Goal: Task Accomplishment & Management: Manage account settings

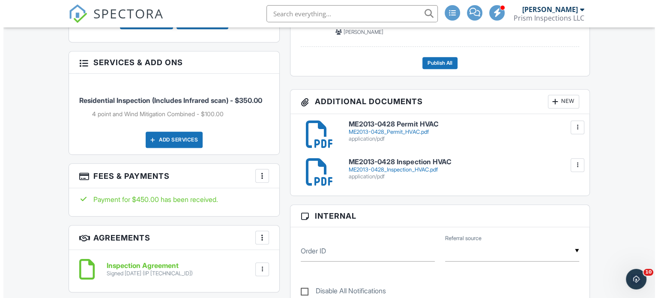
scroll to position [428, 0]
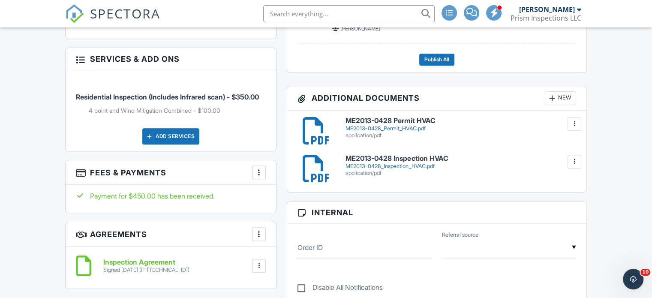
click at [561, 99] on div "New" at bounding box center [560, 98] width 31 height 14
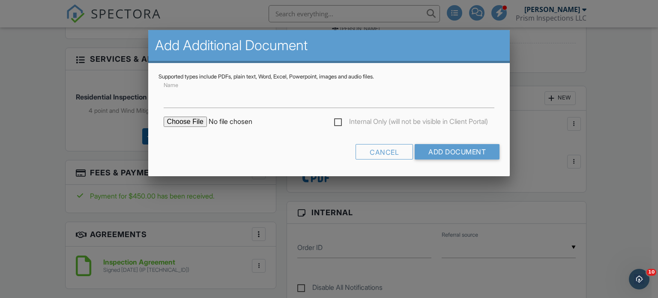
click at [189, 120] on input "file" at bounding box center [237, 122] width 146 height 10
type input "C:\fakepath\wdo_250927_143054.pdf"
click at [443, 155] on input "Add Document" at bounding box center [457, 151] width 85 height 15
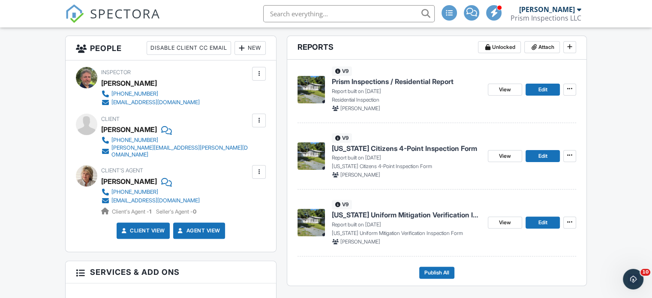
scroll to position [171, 0]
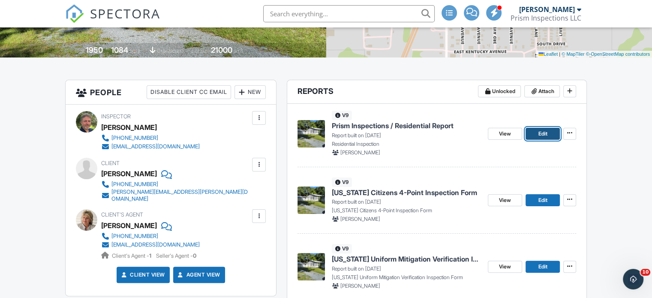
click at [541, 135] on span "Edit" at bounding box center [542, 133] width 9 height 9
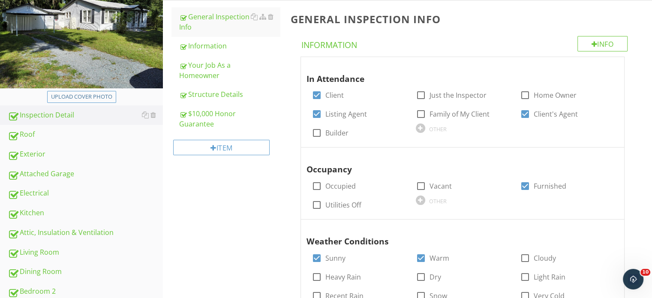
scroll to position [300, 0]
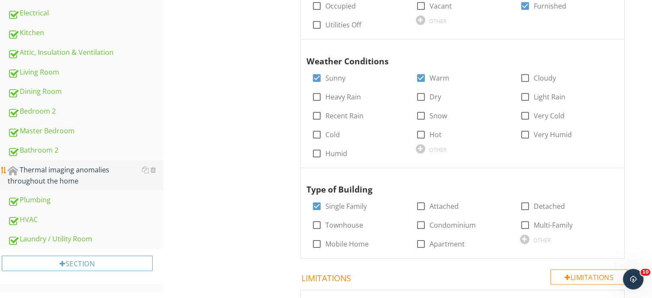
click at [82, 170] on div "Thermal imaging anomalies throughout the home" at bounding box center [85, 175] width 155 height 21
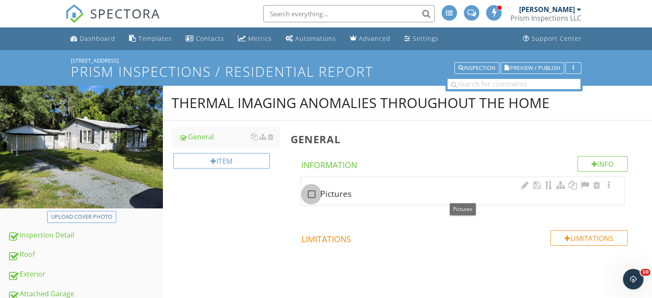
click at [312, 193] on div at bounding box center [311, 194] width 15 height 15
checkbox input "true"
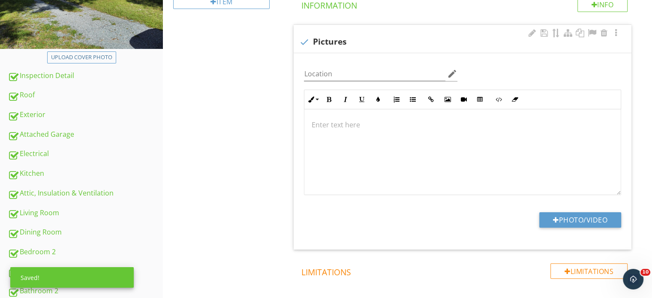
scroll to position [171, 0]
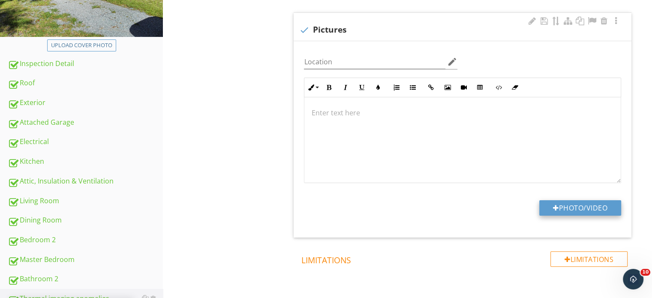
click at [575, 207] on button "Photo/Video" at bounding box center [580, 207] width 82 height 15
type input "C:\fakepath\FLIR0272.jpg"
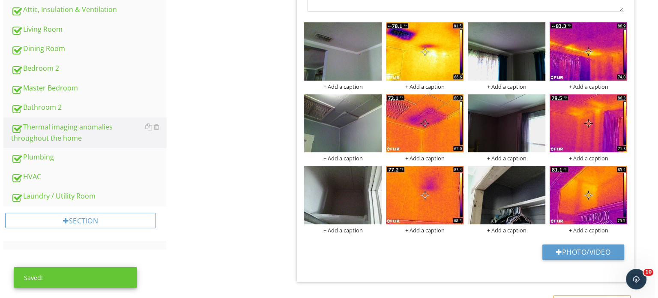
scroll to position [300, 0]
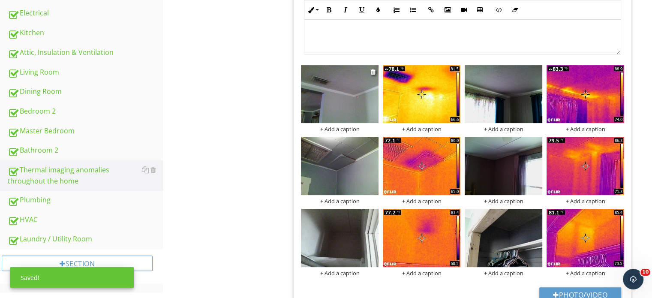
click at [351, 127] on div "+ Add a caption" at bounding box center [340, 129] width 78 height 7
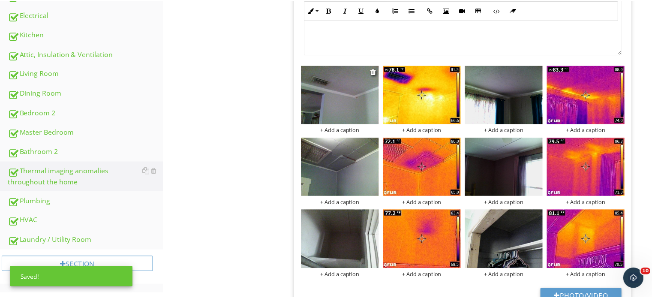
scroll to position [0, 0]
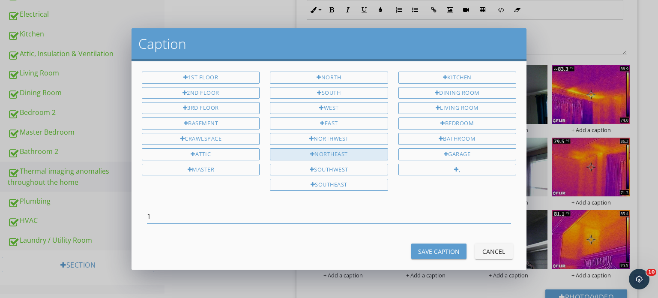
type input "1"
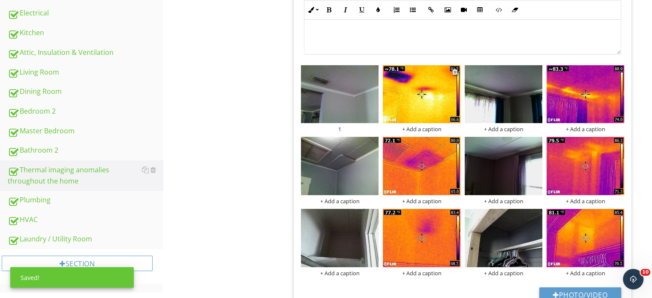
click at [426, 127] on div "+ Add a caption" at bounding box center [422, 129] width 78 height 7
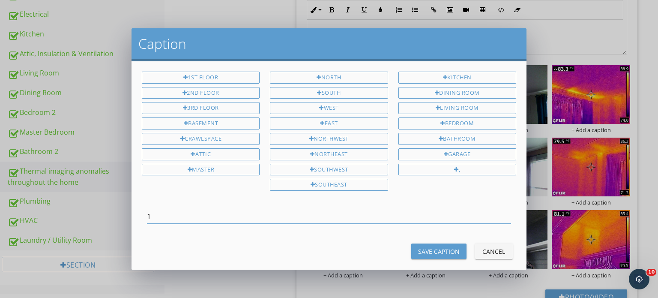
type input "1"
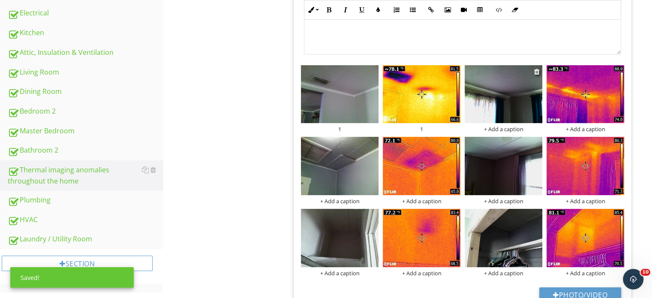
click at [512, 131] on div "+ Add a caption" at bounding box center [503, 129] width 78 height 7
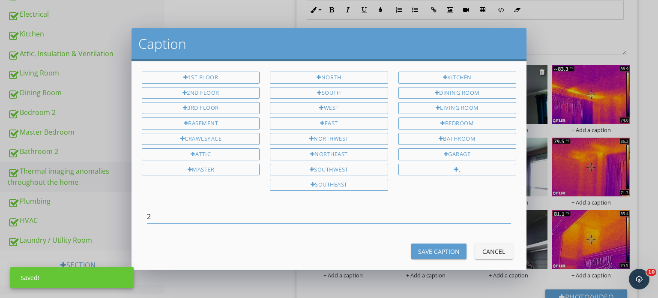
type input "2"
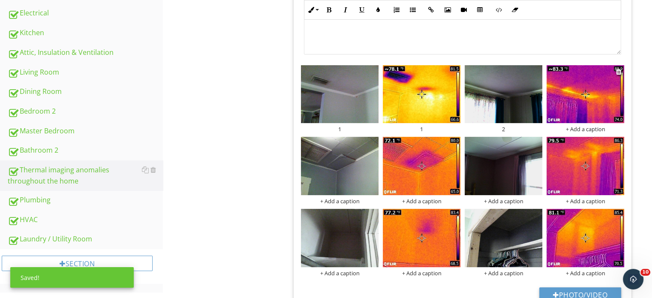
click at [593, 129] on div "+ Add a caption" at bounding box center [585, 129] width 78 height 7
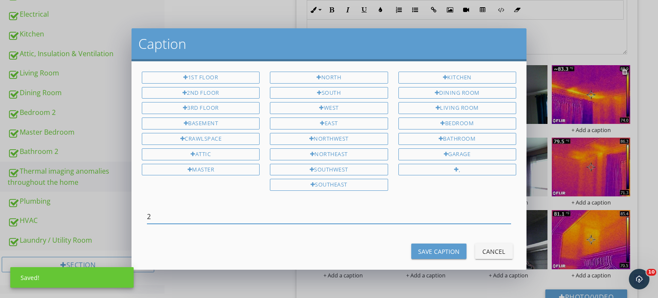
type input "2"
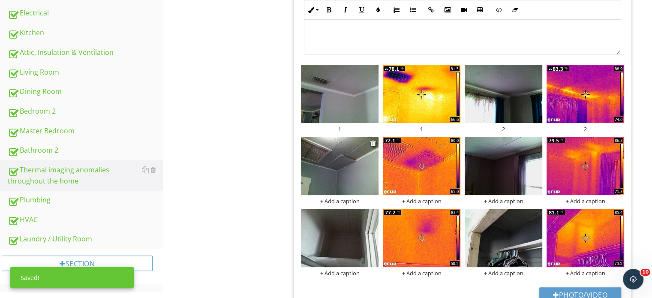
click at [348, 202] on div "+ Add a caption" at bounding box center [340, 201] width 78 height 7
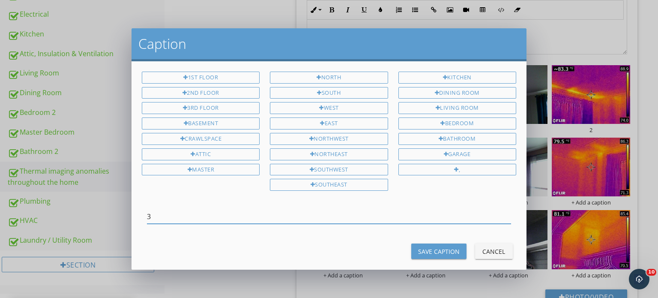
type input "3"
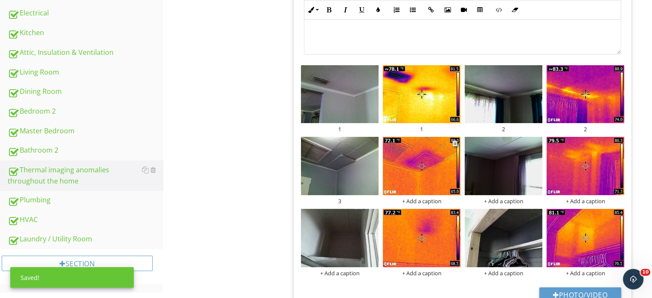
click at [421, 201] on div "+ Add a caption" at bounding box center [422, 201] width 78 height 7
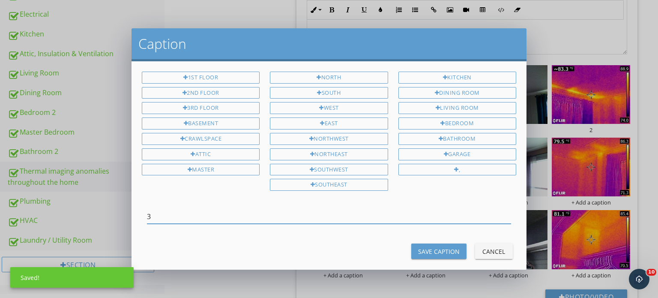
type input "3"
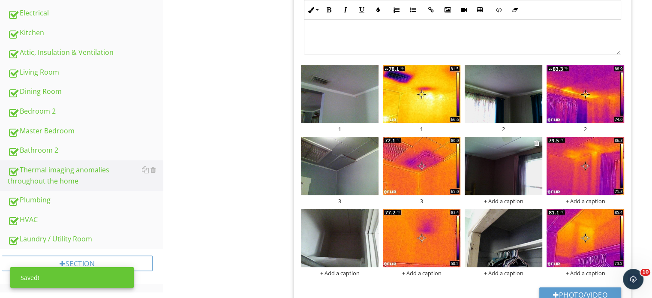
click at [508, 200] on div "+ Add a caption" at bounding box center [503, 201] width 78 height 7
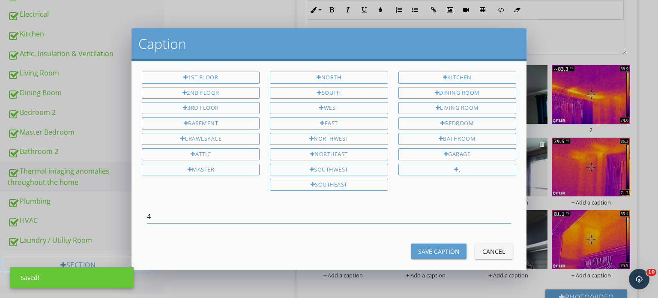
type input "4"
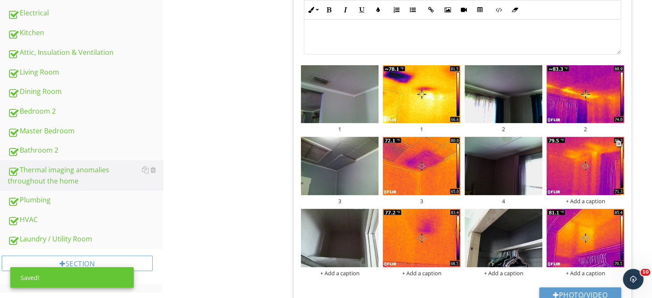
click at [582, 199] on div "+ Add a caption" at bounding box center [585, 201] width 78 height 7
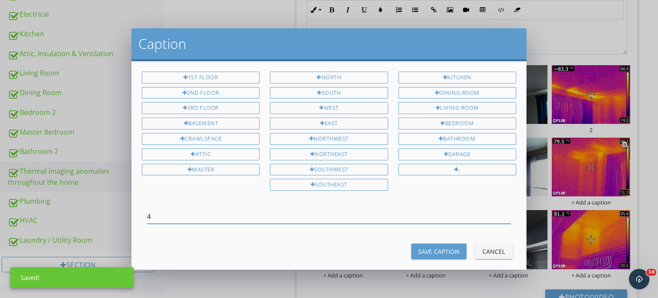
type input "4"
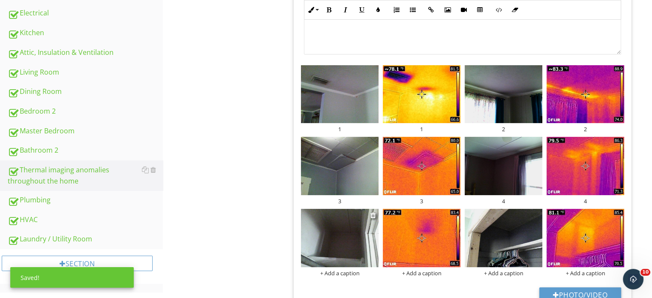
click at [352, 276] on div "+ Add a caption" at bounding box center [340, 273] width 78 height 7
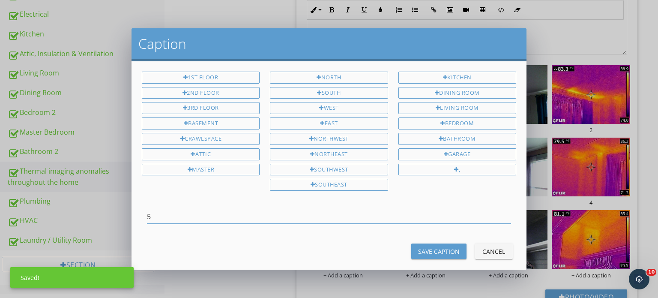
type input "5"
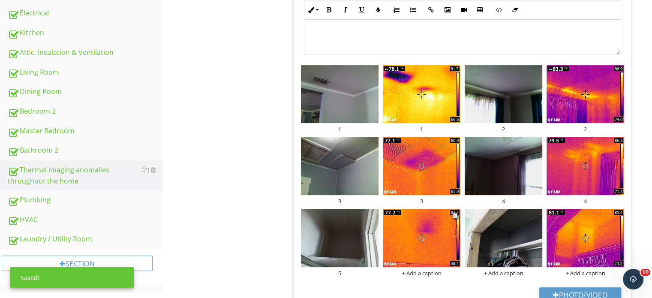
click at [415, 271] on div "+ Add a caption" at bounding box center [422, 273] width 78 height 7
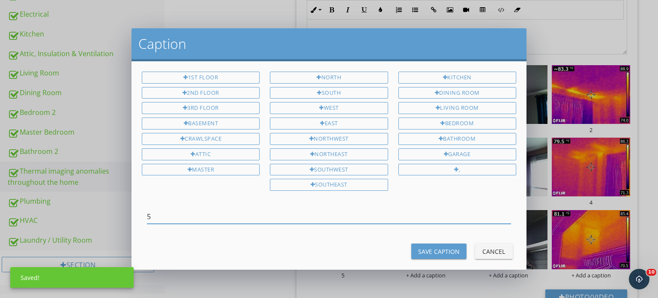
type input "5"
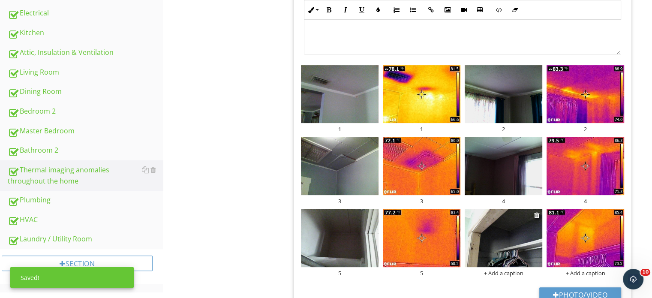
click at [491, 273] on div "+ Add a caption" at bounding box center [503, 273] width 78 height 7
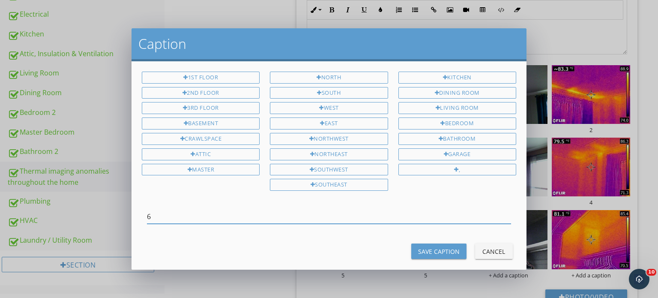
type input "6"
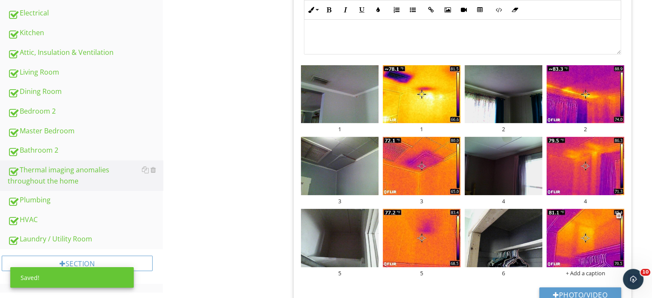
click at [586, 272] on div "+ Add a caption" at bounding box center [585, 273] width 78 height 7
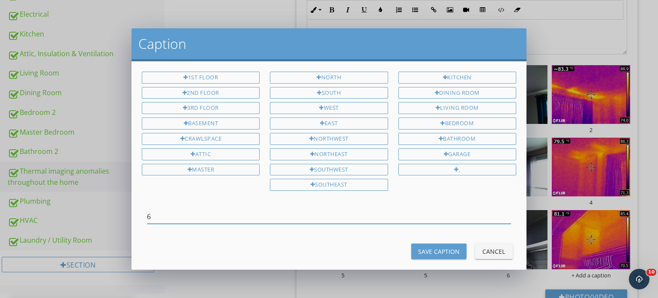
type input "6"
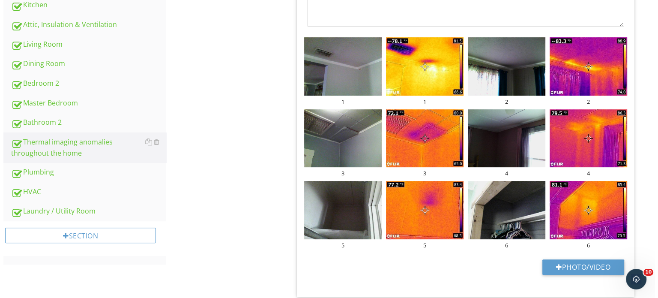
scroll to position [343, 0]
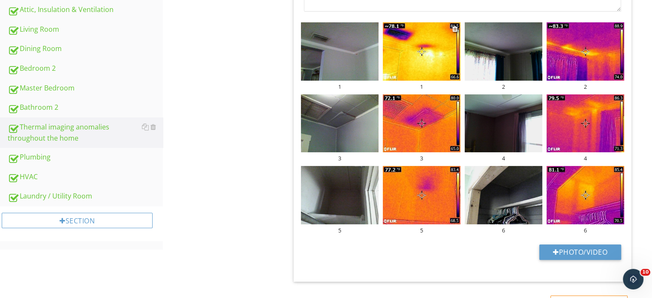
click at [420, 85] on div "1" at bounding box center [422, 86] width 78 height 7
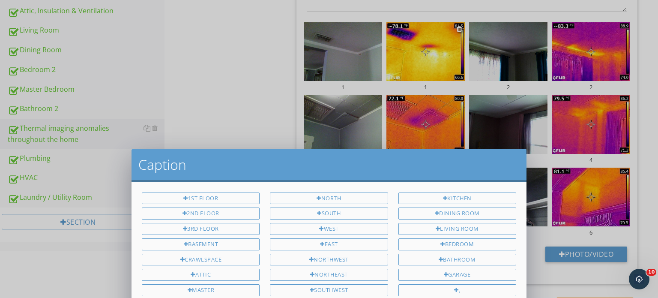
scroll to position [0, 0]
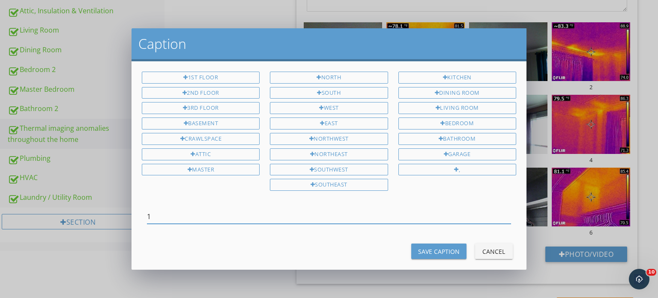
click at [303, 214] on input "1" at bounding box center [329, 217] width 364 height 14
click at [234, 214] on input "1 (Cold Spot) The ceiling is tthin in the purple spot" at bounding box center [329, 217] width 364 height 14
click at [317, 212] on input "1 (Cold Spot) The ceiling is thin in the purple spot" at bounding box center [329, 217] width 364 height 14
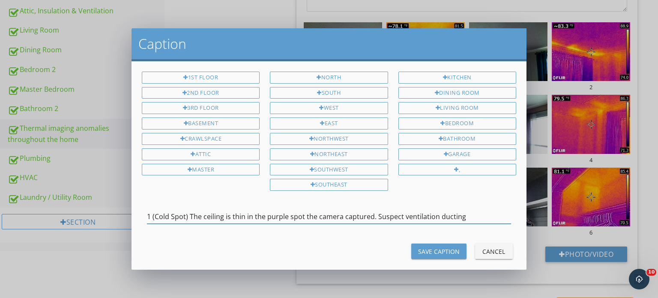
click at [476, 211] on input "1 (Cold Spot) The ceiling is thin in the purple spot the camera captured. Suspe…" at bounding box center [329, 217] width 364 height 14
type input "1 (Cold Spot) The ceiling is thin in the purple spot the camera captured. Suspe…"
click at [439, 247] on div "Save Caption" at bounding box center [439, 251] width 42 height 9
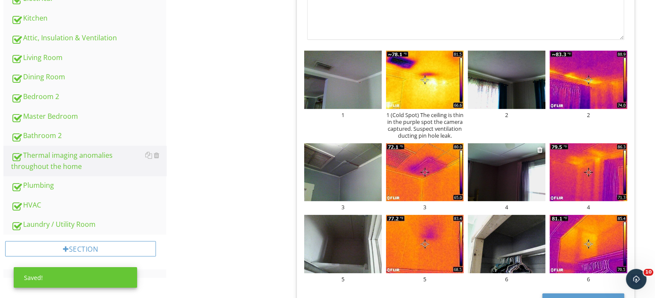
scroll to position [300, 0]
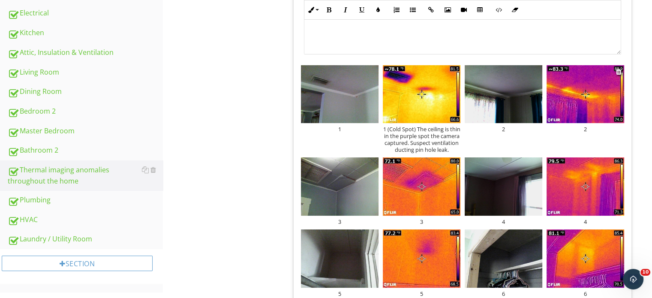
click at [585, 128] on div "2" at bounding box center [585, 129] width 78 height 7
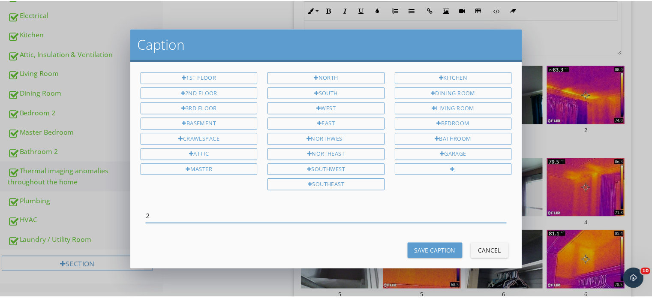
scroll to position [0, 0]
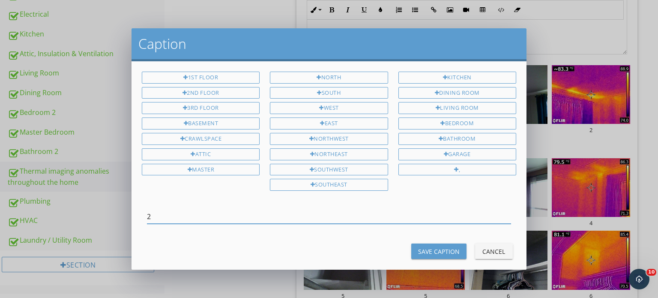
click at [454, 210] on input "2" at bounding box center [329, 217] width 364 height 14
click at [152, 210] on input "2Poor Insulation coverage" at bounding box center [329, 217] width 364 height 14
drag, startPoint x: 229, startPoint y: 213, endPoint x: 154, endPoint y: 214, distance: 75.0
click at [154, 214] on input "2 Poor Insulation coverage" at bounding box center [329, 217] width 364 height 14
type input "2 Poor Insulation coverage"
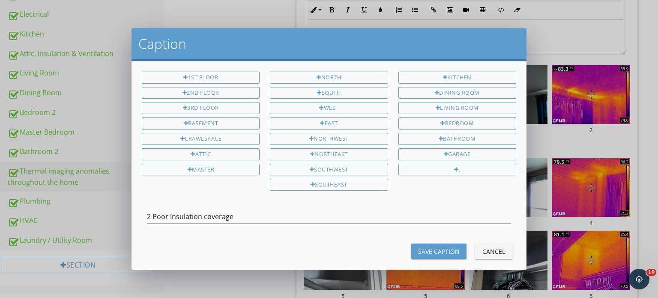
click at [436, 247] on div "Save Caption" at bounding box center [439, 251] width 42 height 9
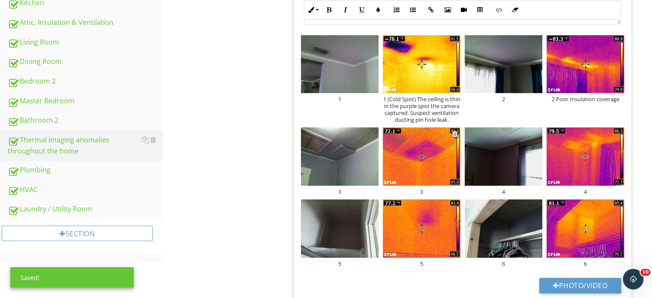
scroll to position [343, 0]
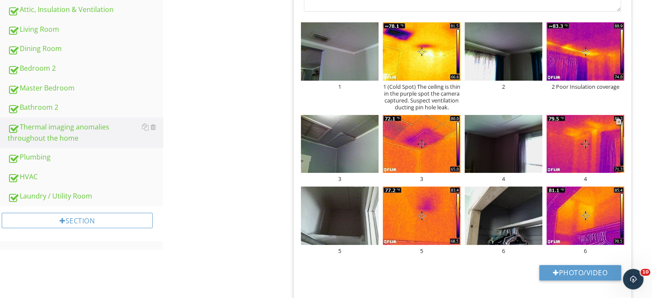
click at [587, 182] on div "4" at bounding box center [585, 178] width 78 height 7
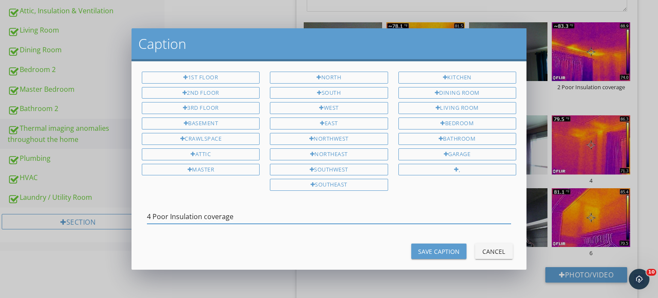
type input "4 Poor Insulation coverage"
click at [440, 247] on div "Save Caption" at bounding box center [439, 251] width 42 height 9
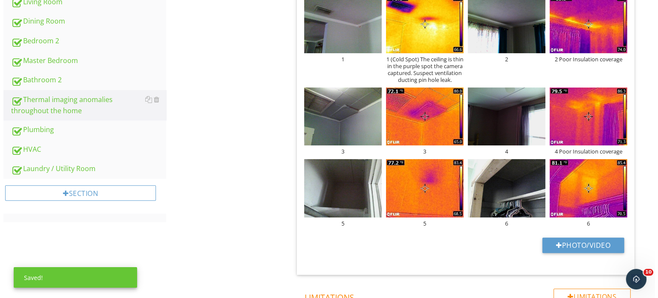
scroll to position [386, 0]
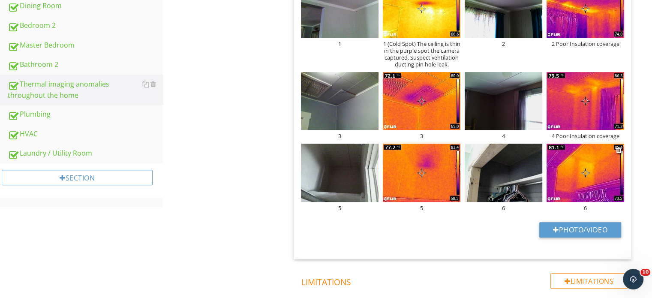
click at [584, 211] on div "6" at bounding box center [585, 207] width 78 height 7
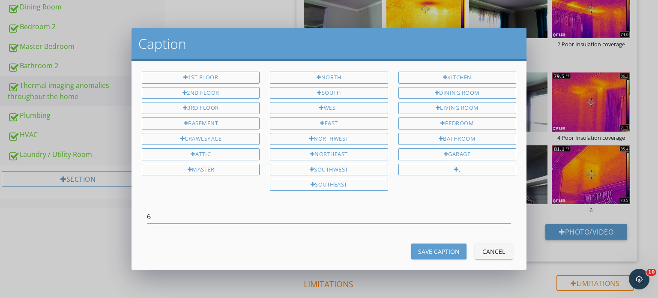
click at [314, 212] on input "6" at bounding box center [329, 217] width 364 height 14
type input "6 Poor Insulation coverage"
click at [434, 249] on div "Save Caption" at bounding box center [439, 251] width 42 height 9
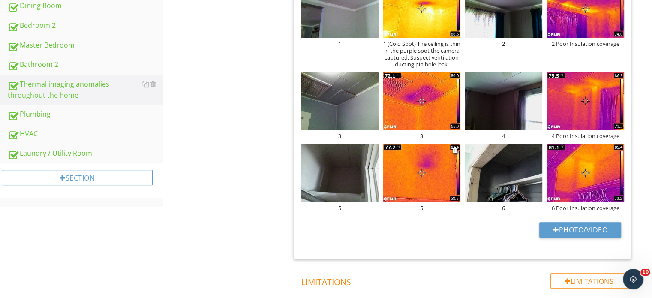
click at [424, 211] on div "5" at bounding box center [422, 207] width 78 height 7
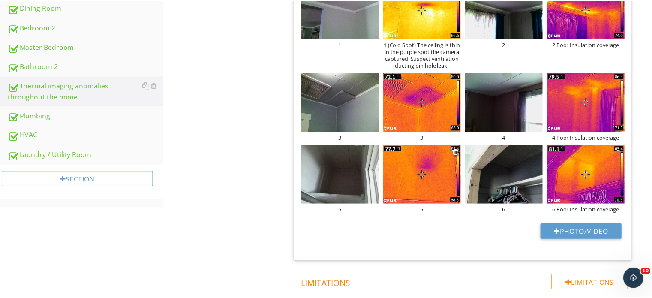
scroll to position [0, 0]
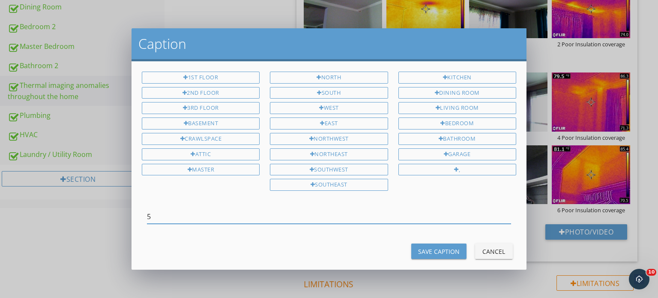
click at [375, 211] on input "5" at bounding box center [329, 217] width 364 height 14
type input "5 (Cold Spot)"
click at [442, 252] on button "Save Caption" at bounding box center [438, 250] width 55 height 15
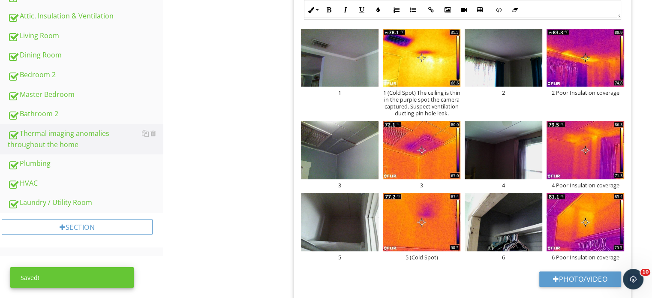
scroll to position [300, 0]
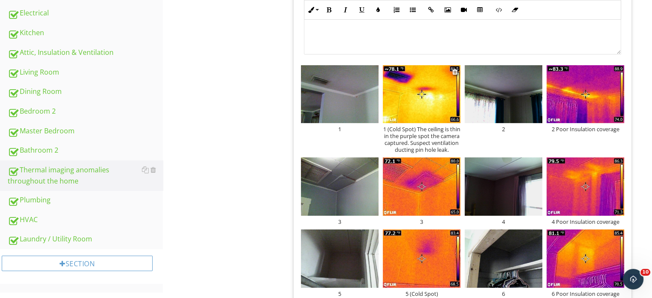
click at [427, 99] on img at bounding box center [422, 94] width 78 height 58
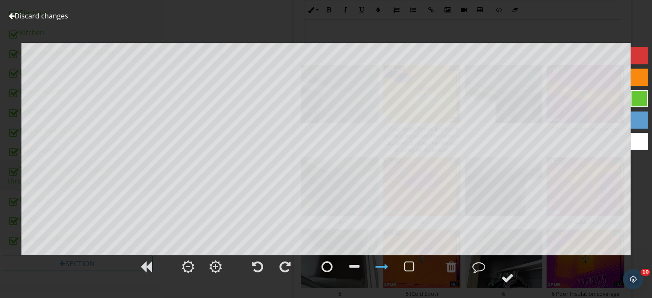
click at [12, 18] on div at bounding box center [12, 15] width 6 height 7
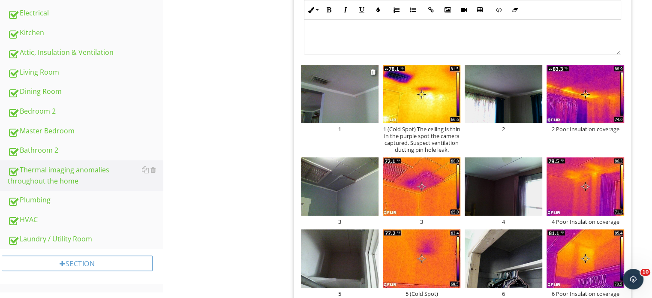
click at [332, 102] on img at bounding box center [340, 94] width 78 height 58
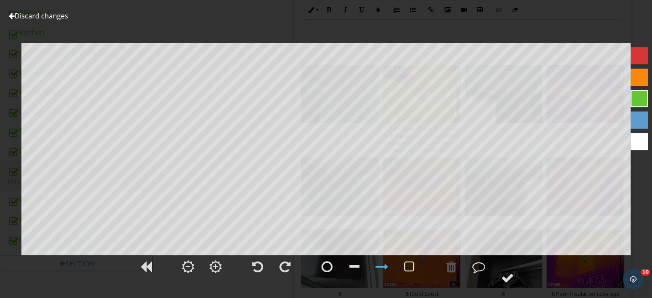
click at [13, 15] on div at bounding box center [12, 15] width 6 height 7
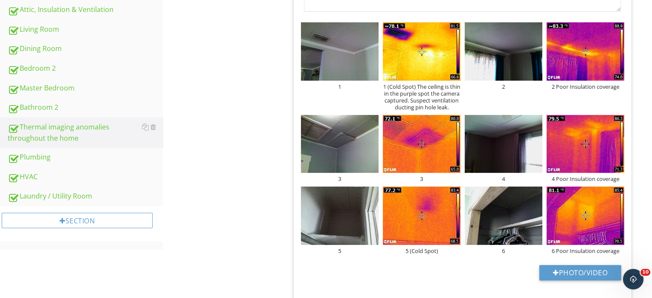
scroll to position [386, 0]
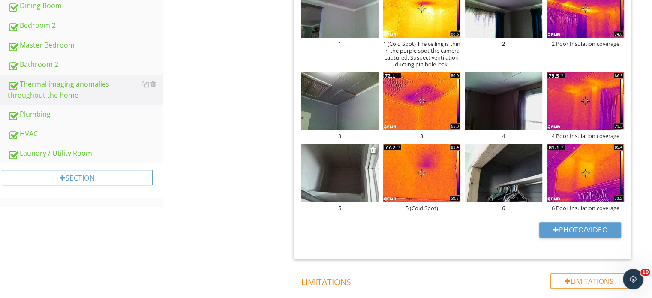
click at [357, 181] on img at bounding box center [340, 173] width 78 height 58
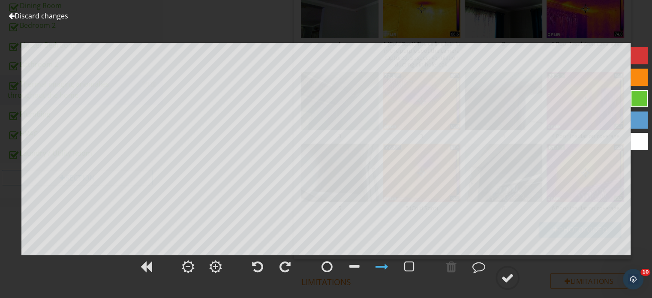
click at [10, 13] on div at bounding box center [12, 15] width 6 height 7
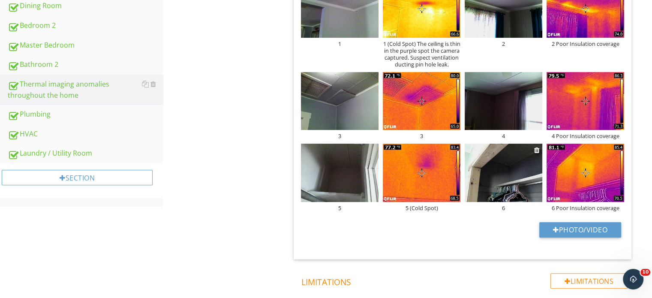
click at [512, 181] on img at bounding box center [503, 173] width 78 height 58
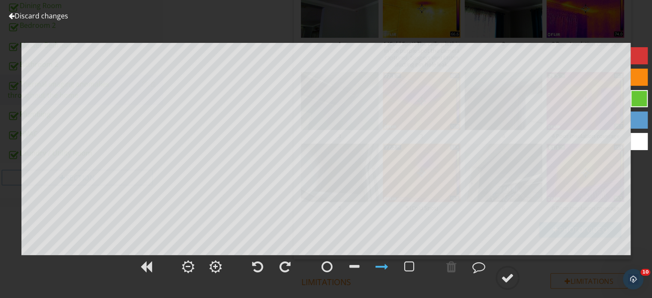
click at [10, 16] on div at bounding box center [12, 15] width 6 height 7
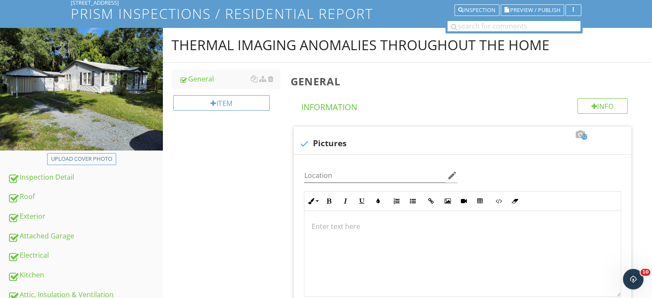
scroll to position [43, 0]
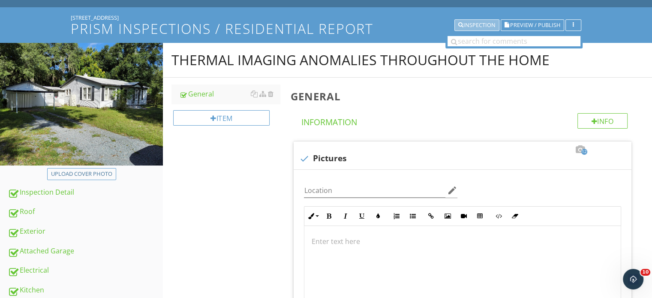
click at [483, 24] on div "Inspection" at bounding box center [476, 25] width 37 height 6
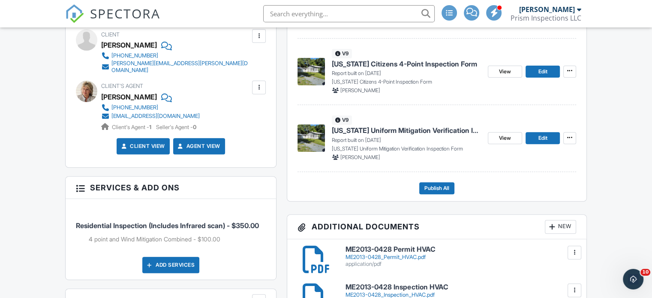
scroll to position [257, 0]
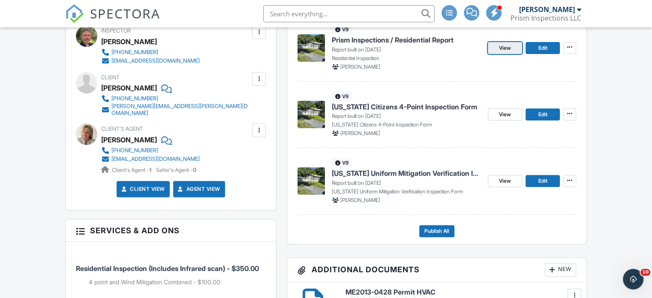
click at [502, 48] on span "View" at bounding box center [505, 48] width 12 height 9
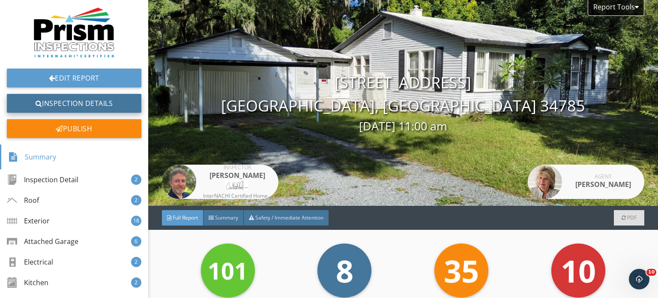
click at [82, 97] on link "Inspection Details" at bounding box center [74, 103] width 135 height 19
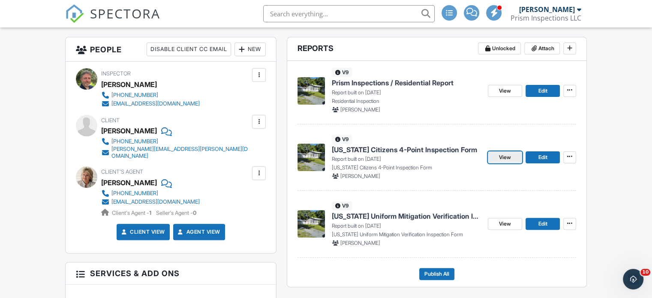
click at [507, 159] on span "View" at bounding box center [505, 157] width 12 height 9
click at [539, 157] on span "Edit" at bounding box center [542, 157] width 9 height 9
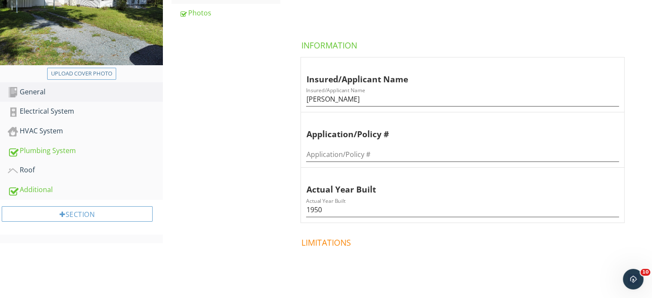
scroll to position [129, 0]
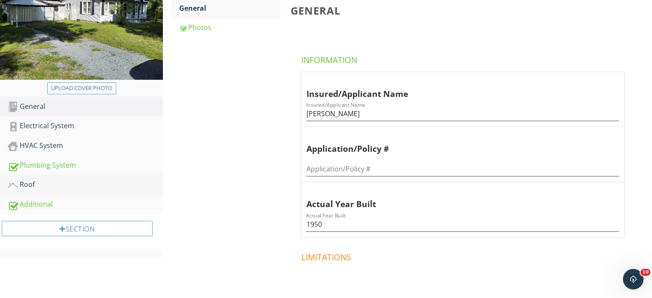
click at [41, 183] on div "Roof" at bounding box center [85, 184] width 155 height 11
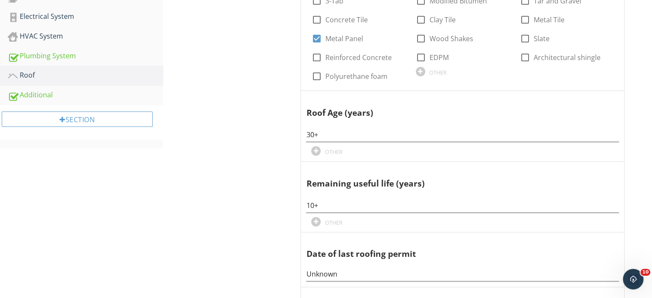
scroll to position [147, 0]
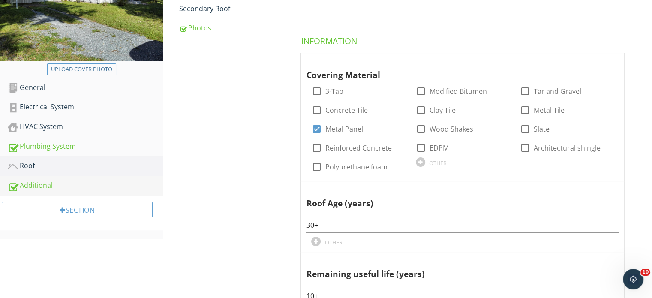
click at [53, 182] on div "Additional" at bounding box center [85, 185] width 155 height 11
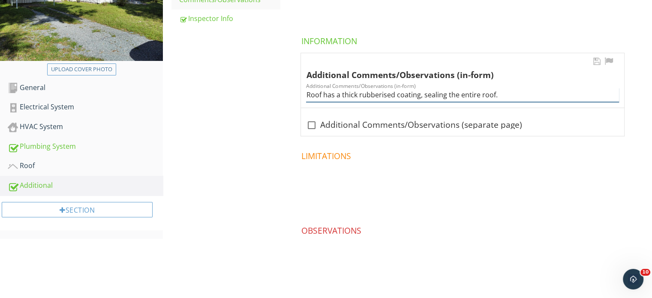
click at [417, 95] on input "Roof has a thick rubberised coating, sealing the entire roof." at bounding box center [462, 95] width 313 height 14
click at [480, 92] on input "Roof has a thick rubberised coating over the metal covering, sealing the entire…" at bounding box center [462, 95] width 313 height 14
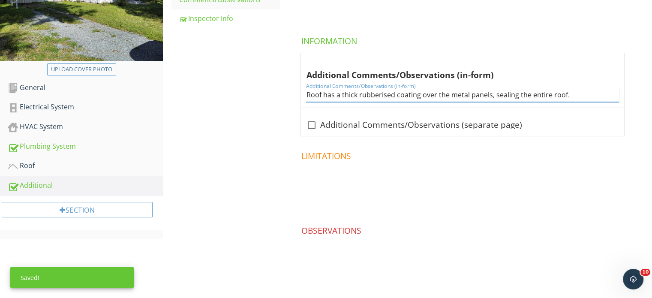
type input "Roof has a thick rubberised coating over the metal panels, sealing the entire r…"
click at [533, 168] on span at bounding box center [464, 189] width 348 height 43
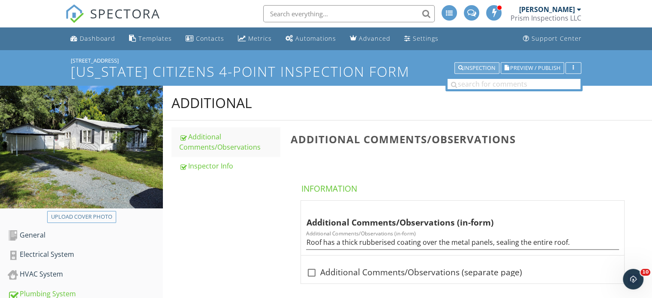
click at [478, 67] on div "Inspection" at bounding box center [476, 68] width 37 height 6
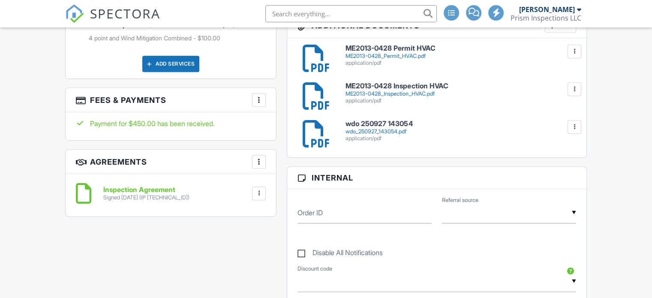
click at [574, 123] on div at bounding box center [574, 127] width 9 height 9
click at [396, 124] on h6 "wdo 250927 143054" at bounding box center [460, 124] width 230 height 8
click at [363, 128] on div "wdo_250927_143054.pdf" at bounding box center [460, 131] width 230 height 7
click at [575, 126] on div at bounding box center [574, 127] width 9 height 9
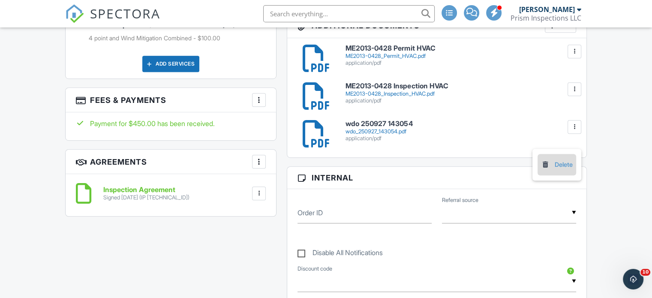
click at [555, 162] on link "Delete" at bounding box center [557, 164] width 32 height 9
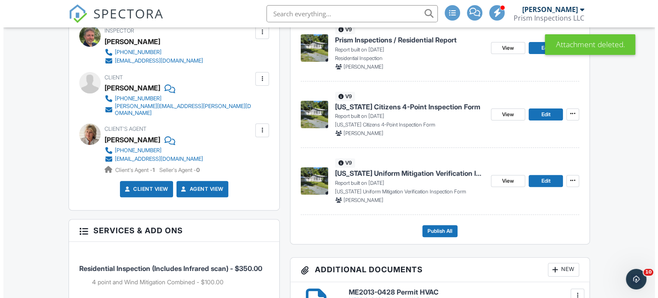
scroll to position [428, 0]
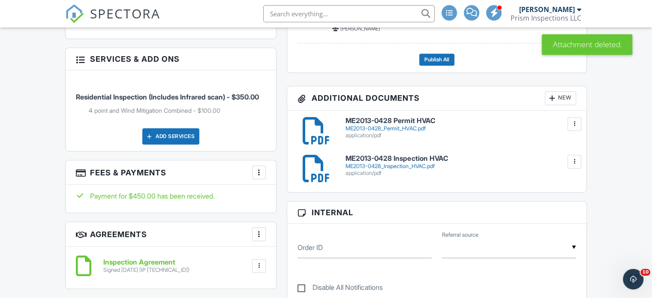
click at [566, 101] on div "New" at bounding box center [560, 98] width 31 height 14
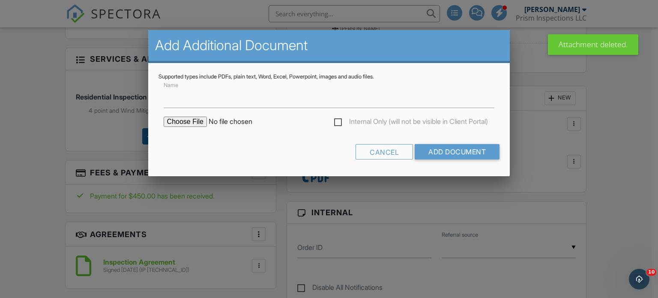
click at [171, 120] on input "file" at bounding box center [237, 122] width 146 height 10
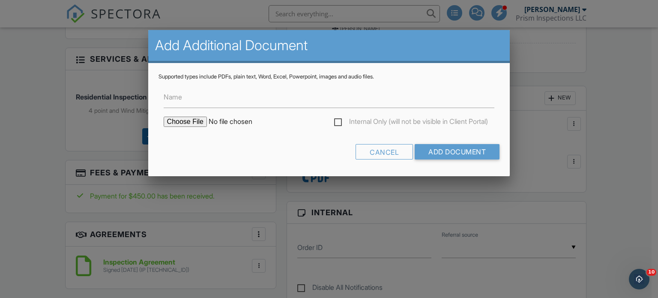
type input "C:\fakepath\wdo_report.pdf"
click at [437, 149] on input "Add Document" at bounding box center [457, 151] width 85 height 15
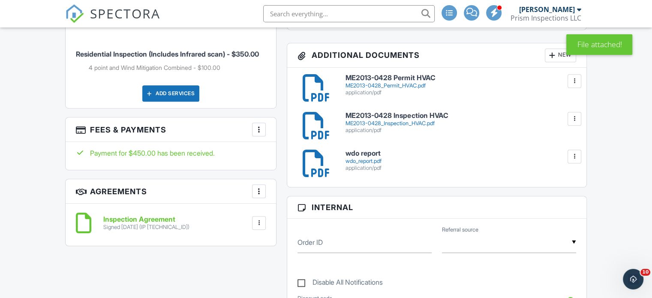
click at [370, 154] on h6 "wdo report" at bounding box center [460, 154] width 230 height 8
click at [608, 105] on div "Dashboard Templates Contacts Metrics Automations Advanced Settings Support Cent…" at bounding box center [326, 245] width 652 height 1379
click at [623, 181] on div "Dashboard Templates Contacts Metrics Automations Advanced Settings Support Cent…" at bounding box center [326, 245] width 652 height 1379
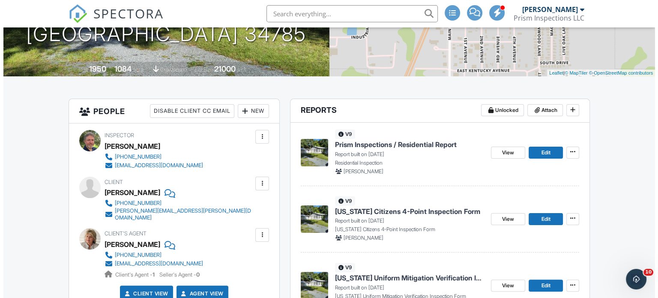
scroll to position [257, 0]
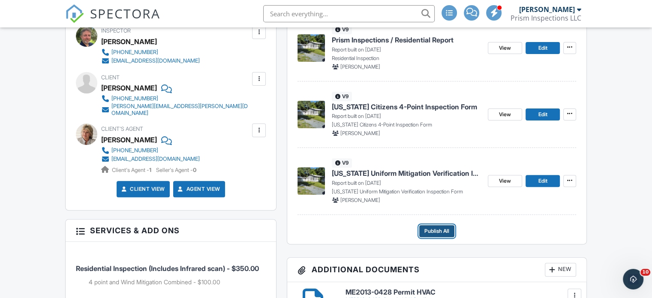
click at [443, 229] on span "Publish All" at bounding box center [436, 231] width 25 height 9
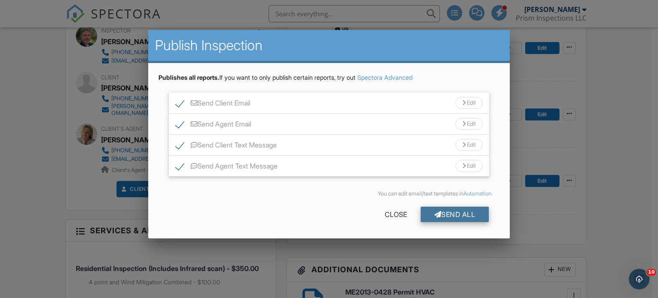
click at [452, 213] on div "Send All" at bounding box center [455, 214] width 69 height 15
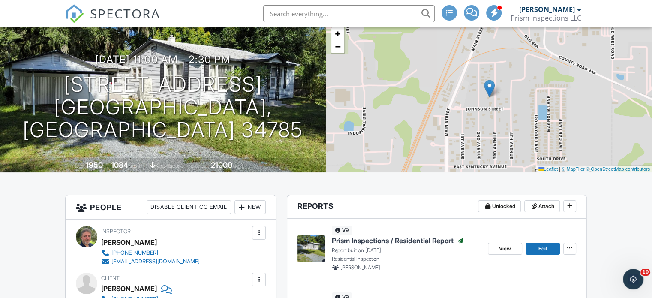
scroll to position [134, 0]
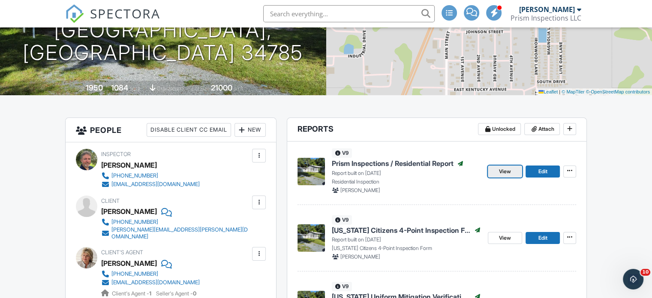
click at [507, 174] on span "View" at bounding box center [505, 171] width 12 height 9
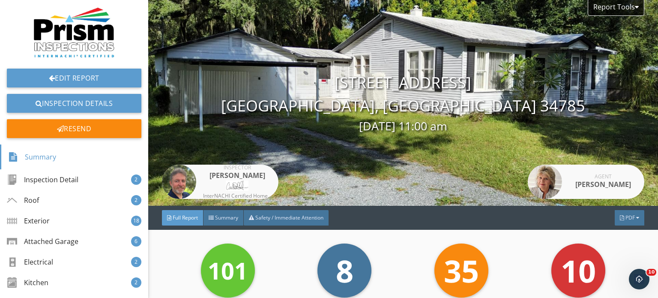
click at [81, 33] on img at bounding box center [74, 32] width 82 height 51
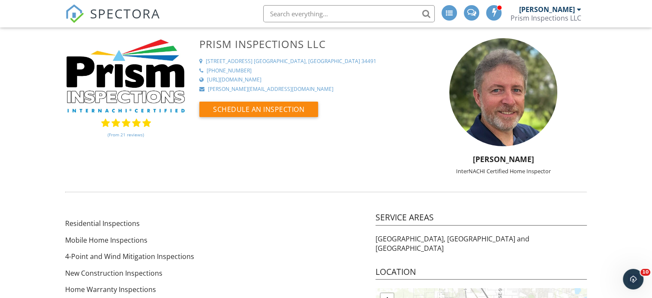
click at [127, 17] on span "SPECTORA" at bounding box center [125, 13] width 70 height 18
